Goal: Task Accomplishment & Management: Manage account settings

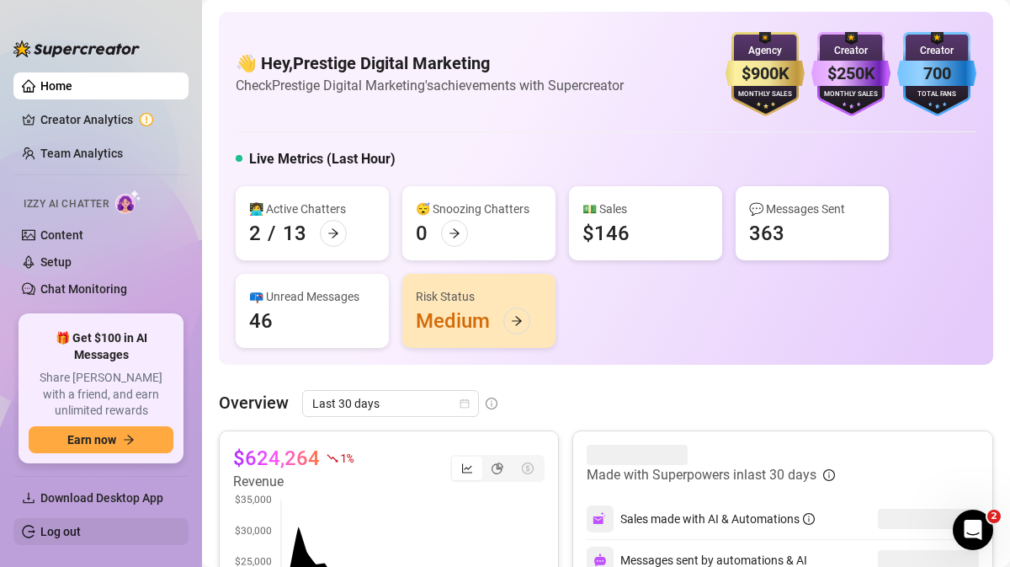
click at [58, 530] on link "Log out" at bounding box center [60, 531] width 40 height 13
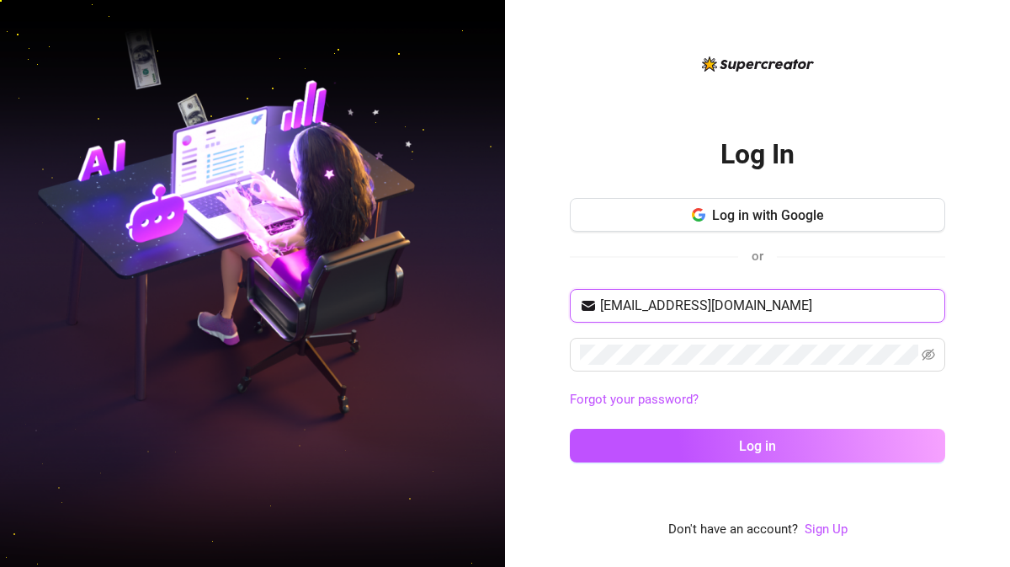
click at [753, 310] on input "[EMAIL_ADDRESS][DOMAIN_NAME]" at bounding box center [767, 306] width 335 height 20
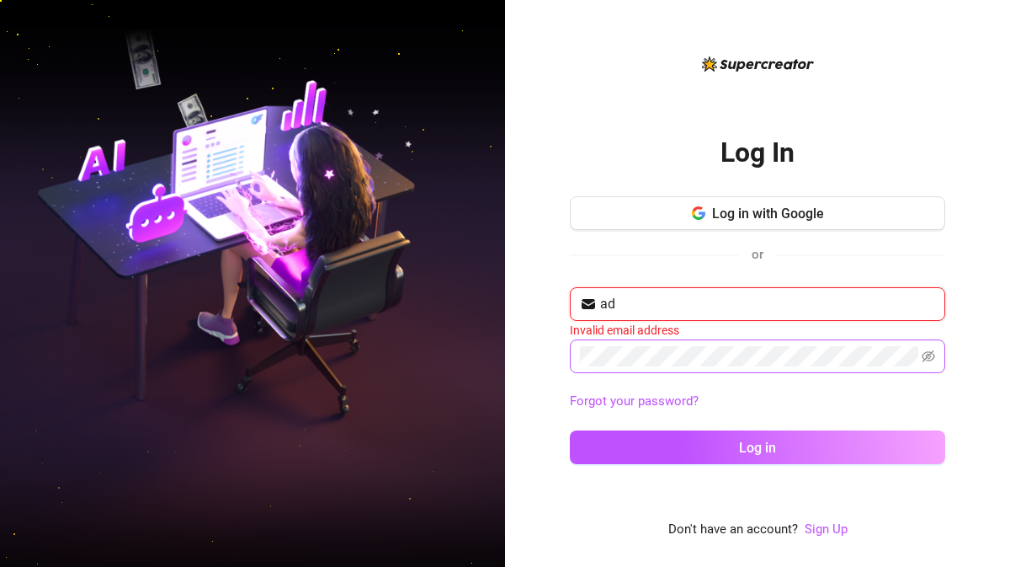
type input "a"
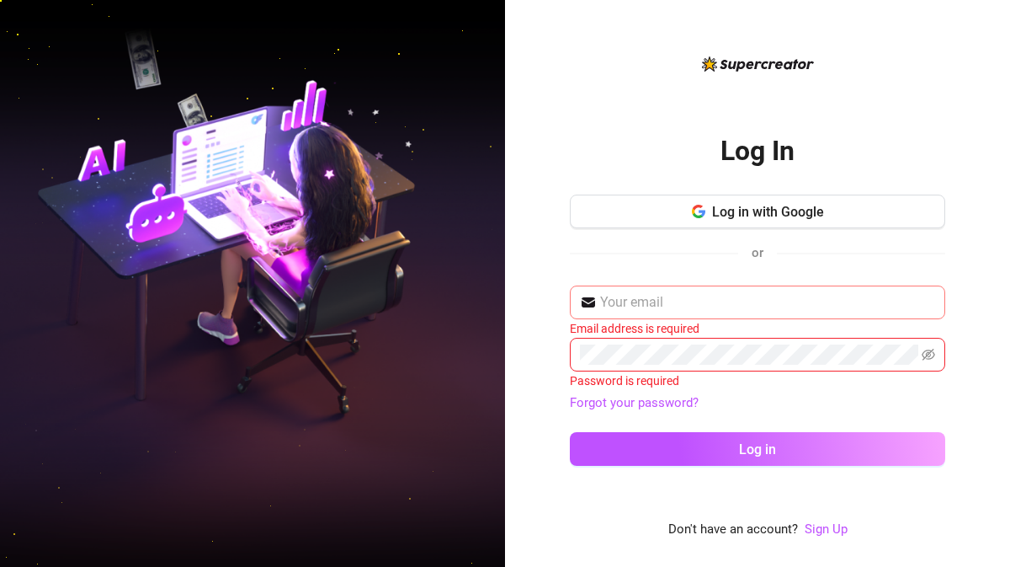
click at [654, 315] on span at bounding box center [757, 302] width 375 height 34
type input "[EMAIL_ADDRESS][DOMAIN_NAME]"
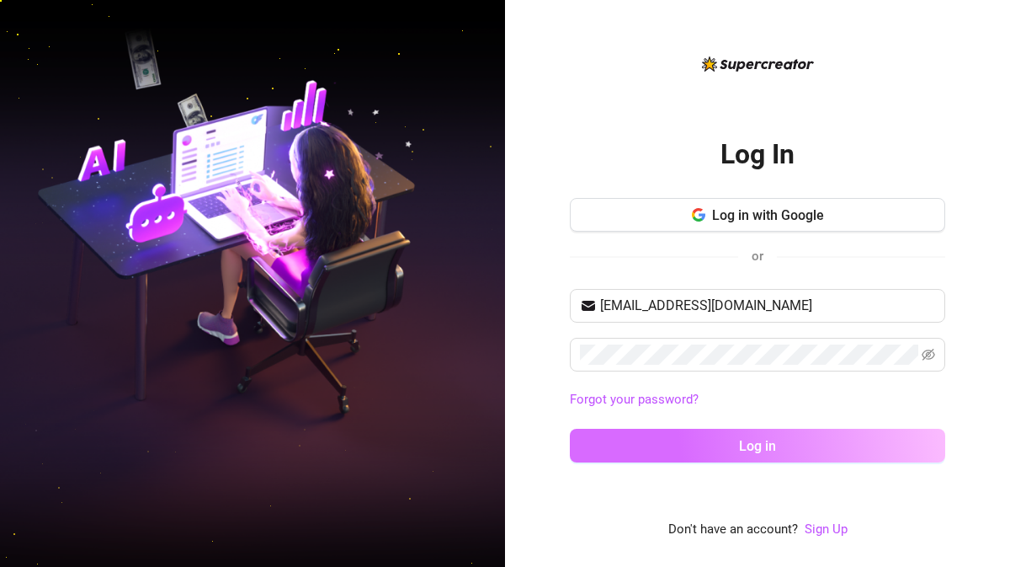
click at [612, 452] on button "Log in" at bounding box center [757, 446] width 375 height 34
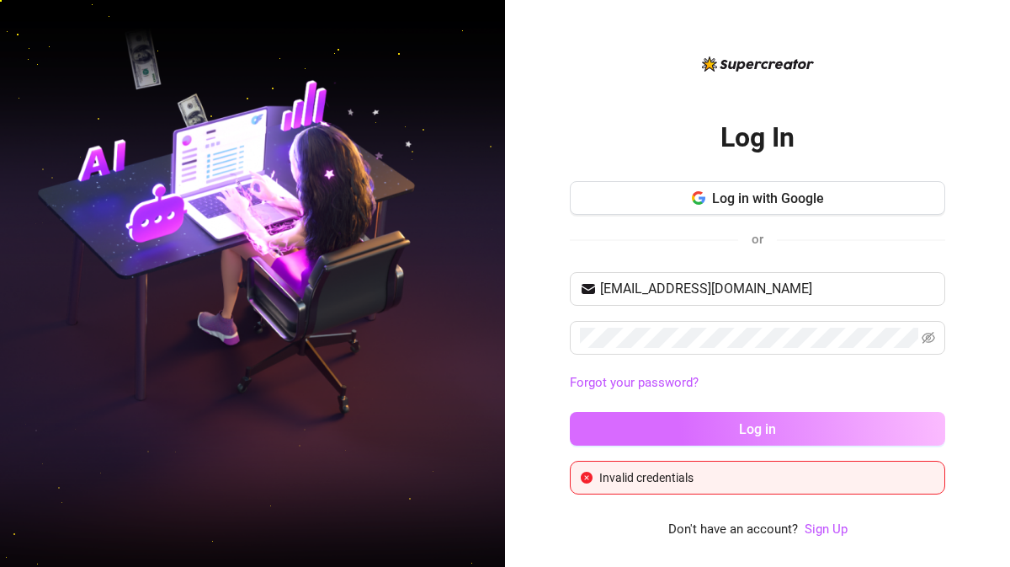
click at [636, 420] on button "Log in" at bounding box center [757, 429] width 375 height 34
